Goal: Transaction & Acquisition: Purchase product/service

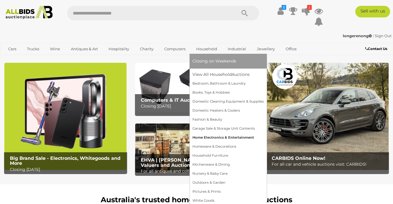
click at [236, 138] on link "Home Electronics & Entertainment" at bounding box center [227, 137] width 71 height 9
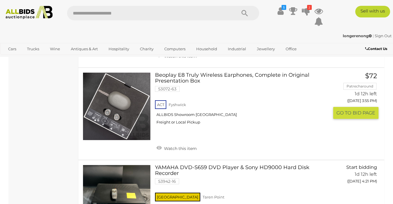
scroll to position [379, 0]
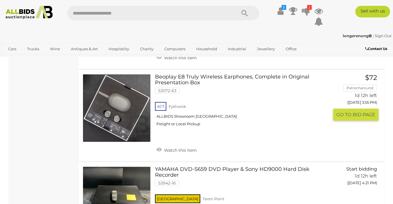
click at [122, 97] on link at bounding box center [117, 108] width 68 height 68
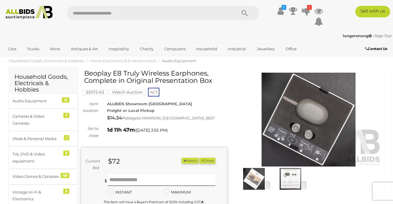
click at [297, 128] on img at bounding box center [309, 120] width 146 height 94
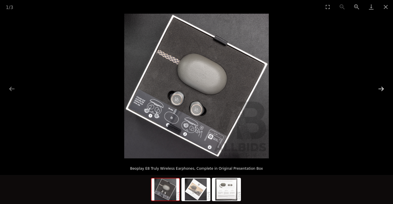
click at [381, 86] on button "Next slide" at bounding box center [381, 88] width 12 height 11
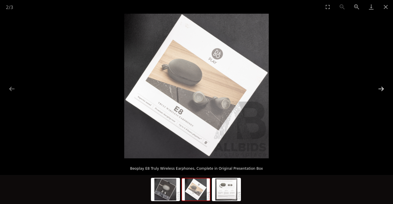
click at [381, 86] on button "Next slide" at bounding box center [381, 88] width 12 height 11
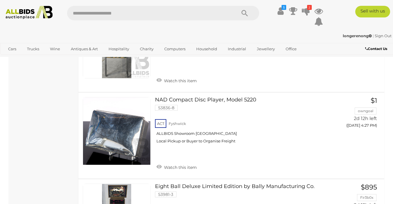
scroll to position [1314, 0]
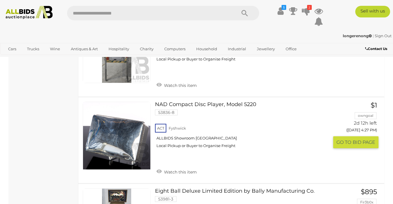
click at [115, 134] on link at bounding box center [117, 136] width 68 height 68
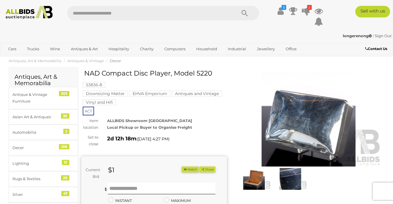
click at [252, 182] on img at bounding box center [254, 178] width 34 height 21
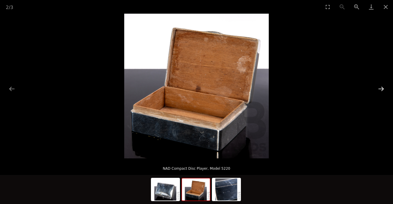
click at [381, 89] on button "Next slide" at bounding box center [381, 88] width 12 height 11
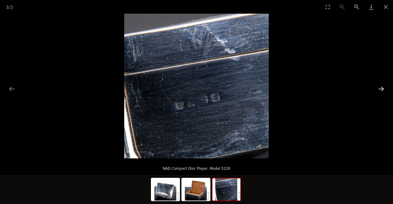
click at [381, 89] on button "Next slide" at bounding box center [381, 88] width 12 height 11
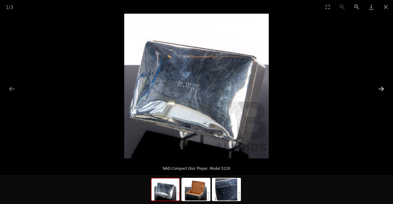
click at [381, 89] on button "Next slide" at bounding box center [381, 88] width 12 height 11
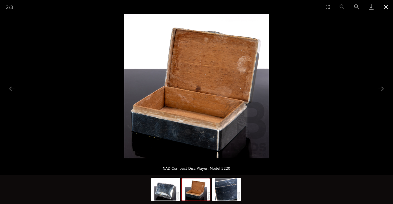
click at [385, 6] on button "Close gallery" at bounding box center [386, 7] width 15 height 14
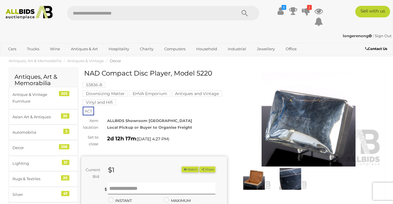
click at [297, 125] on img at bounding box center [309, 120] width 146 height 94
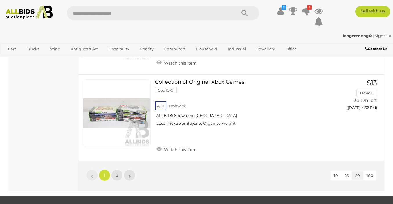
scroll to position [4308, 0]
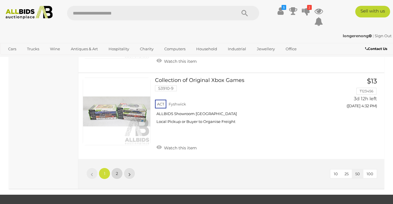
click at [117, 171] on span "2" at bounding box center [117, 173] width 2 height 5
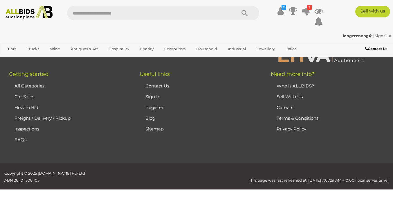
scroll to position [38, 0]
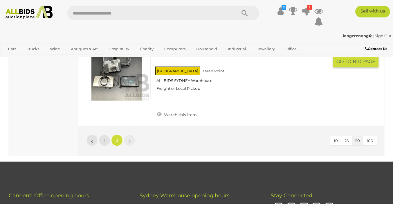
scroll to position [1810, 0]
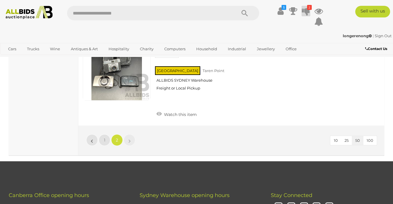
click at [307, 12] on icon at bounding box center [306, 11] width 8 height 10
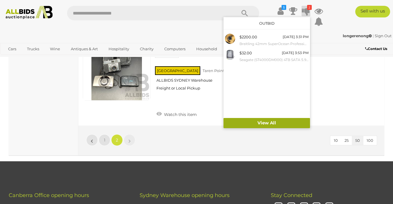
click at [267, 124] on link "View All" at bounding box center [267, 123] width 87 height 10
